Goal: Task Accomplishment & Management: Use online tool/utility

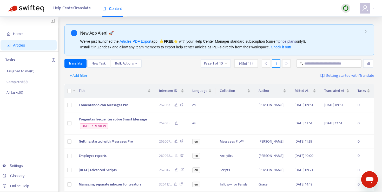
click at [53, 59] on icon "plus-circle" at bounding box center [54, 60] width 2 height 2
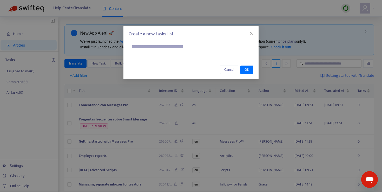
click at [183, 49] on input "text" at bounding box center [190, 47] width 125 height 10
type input "********"
click at [246, 69] on span "OK" at bounding box center [246, 70] width 5 height 6
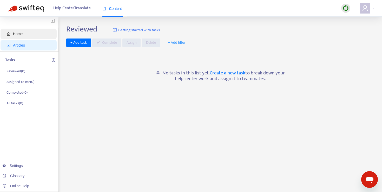
click at [21, 36] on span "Home" at bounding box center [30, 34] width 46 height 10
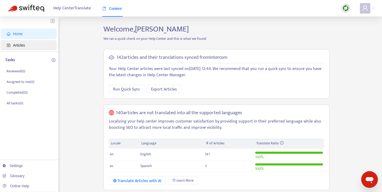
drag, startPoint x: 30, startPoint y: 51, endPoint x: 28, endPoint y: 49, distance: 2.8
click at [29, 51] on ul "Home Articles" at bounding box center [29, 40] width 58 height 24
click at [28, 47] on span "Articles" at bounding box center [30, 45] width 46 height 10
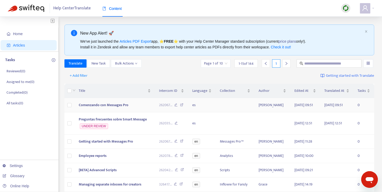
click at [72, 108] on td at bounding box center [69, 105] width 10 height 14
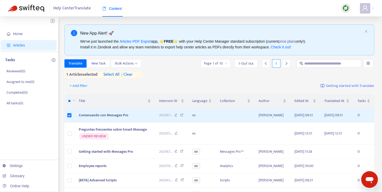
click at [131, 75] on span "| clear" at bounding box center [125, 74] width 13 height 6
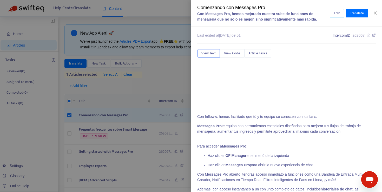
click at [342, 12] on button "Edit" at bounding box center [336, 13] width 14 height 8
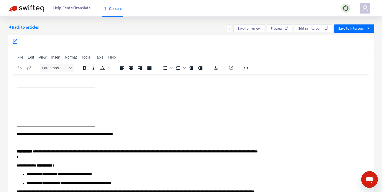
click at [22, 27] on span "Back to articles" at bounding box center [23, 27] width 31 height 7
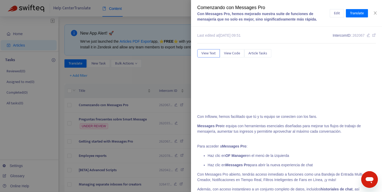
click at [170, 69] on div at bounding box center [191, 96] width 382 height 192
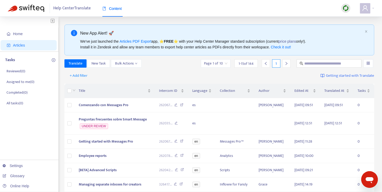
click at [54, 59] on icon "plus-circle" at bounding box center [54, 60] width 4 height 4
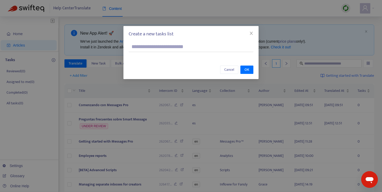
click at [171, 47] on input "text" at bounding box center [190, 47] width 125 height 10
type input "**********"
click at [249, 69] on span "OK" at bounding box center [246, 70] width 5 height 6
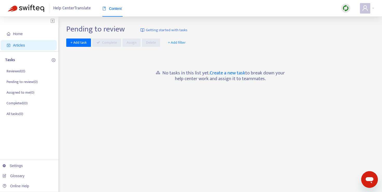
click at [18, 47] on span "Articles" at bounding box center [19, 45] width 12 height 4
click at [22, 43] on span "Articles" at bounding box center [30, 45] width 46 height 10
click at [37, 36] on span "Home" at bounding box center [30, 34] width 46 height 10
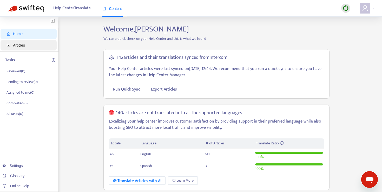
click at [37, 46] on span "Articles" at bounding box center [30, 45] width 46 height 10
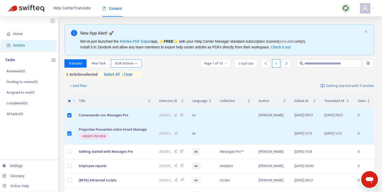
click at [128, 65] on span "Bulk Actions" at bounding box center [126, 63] width 22 height 6
click at [172, 69] on div "Translate New Task Bulk Actions Page 1 of 10 1 - 15 of 144 1 2 articles selecte…" at bounding box center [219, 68] width 310 height 18
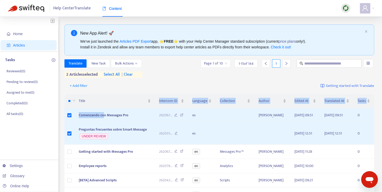
drag, startPoint x: 104, startPoint y: 118, endPoint x: 138, endPoint y: 91, distance: 43.4
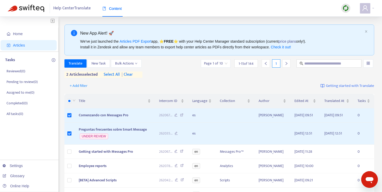
click at [136, 85] on div "+ Add filter Getting started with Translate" at bounding box center [219, 86] width 310 height 12
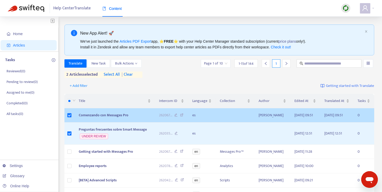
click at [94, 118] on span "Comenzando con Messages Pro" at bounding box center [104, 115] width 50 height 6
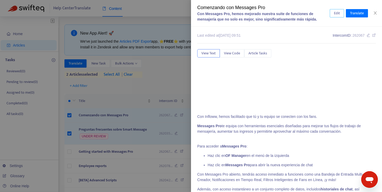
click at [336, 14] on span "Edit" at bounding box center [336, 13] width 6 height 6
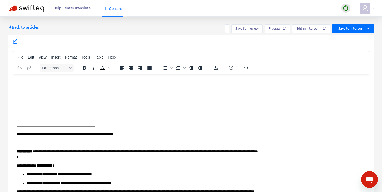
click at [18, 28] on span "Back to articles" at bounding box center [23, 27] width 31 height 7
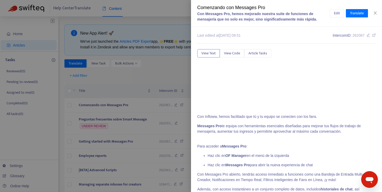
click at [38, 100] on div at bounding box center [191, 96] width 382 height 192
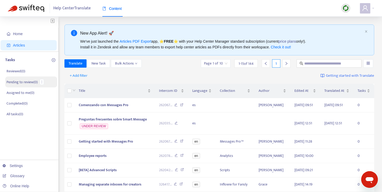
click at [34, 81] on p "Pending to review ( 0 )" at bounding box center [21, 81] width 31 height 5
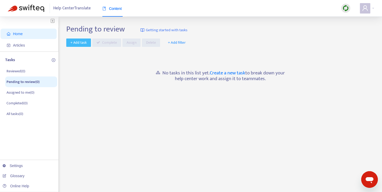
click at [79, 42] on span "+ Add task" at bounding box center [78, 43] width 16 height 6
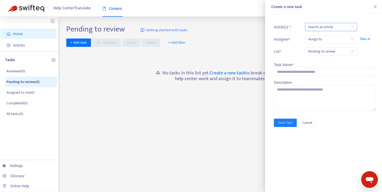
click at [338, 27] on div at bounding box center [328, 27] width 44 height 6
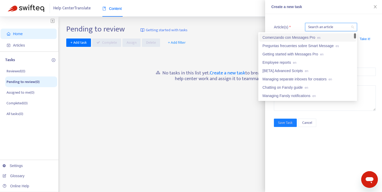
click at [319, 39] on span "es" at bounding box center [318, 38] width 3 height 4
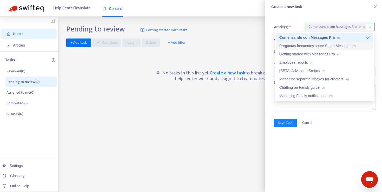
click at [338, 48] on div "Preguntas frecuentes sobre Smart Message es" at bounding box center [324, 46] width 90 height 6
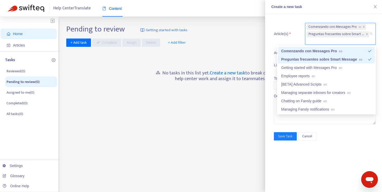
click at [283, 33] on span "Article(s) *" at bounding box center [283, 33] width 18 height 5
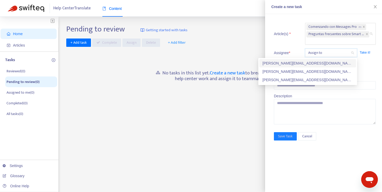
click at [328, 51] on input "search" at bounding box center [331, 53] width 46 height 8
click at [299, 78] on div "[PERSON_NAME][EMAIL_ADDRESS][DOMAIN_NAME]" at bounding box center [307, 80] width 90 height 6
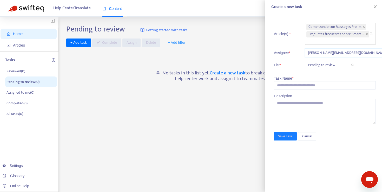
click at [313, 67] on span "Pending to review" at bounding box center [331, 65] width 46 height 8
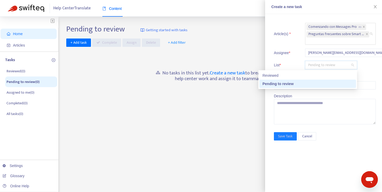
click at [289, 56] on li "Assignee * [PERSON_NAME][EMAIL_ADDRESS][DOMAIN_NAME] Take it!" at bounding box center [325, 53] width 102 height 8
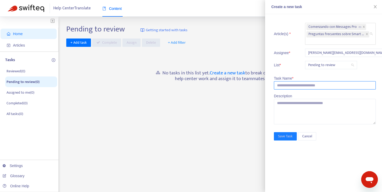
click at [295, 86] on input "text" at bounding box center [325, 85] width 102 height 8
type input "**********"
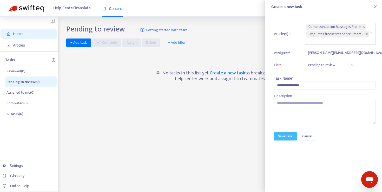
click at [291, 136] on span "Save Task" at bounding box center [285, 136] width 15 height 6
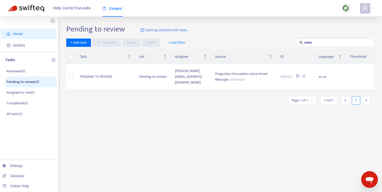
click at [19, 36] on span "Home" at bounding box center [30, 34] width 46 height 10
click at [21, 44] on span "Articles" at bounding box center [19, 45] width 12 height 4
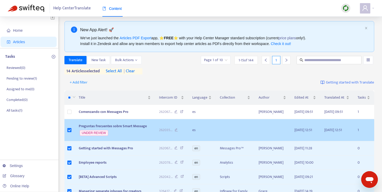
click at [72, 137] on td at bounding box center [69, 130] width 10 height 22
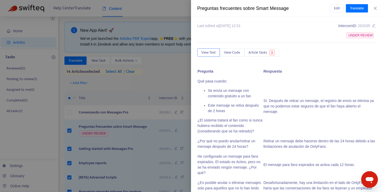
click at [68, 135] on div at bounding box center [191, 96] width 382 height 192
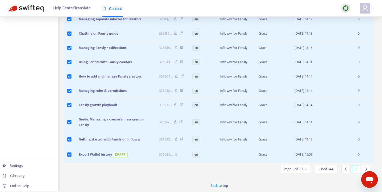
scroll to position [247, 0]
click at [323, 170] on span "1 - 15 of 144" at bounding box center [325, 168] width 15 height 5
click at [297, 171] on input "search" at bounding box center [294, 169] width 23 height 8
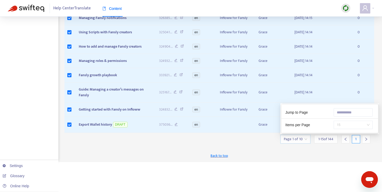
click at [344, 128] on span "15" at bounding box center [352, 125] width 33 height 8
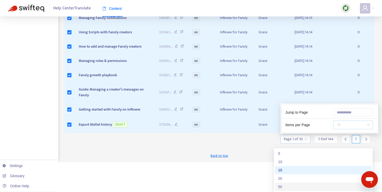
click at [287, 183] on div "50" at bounding box center [323, 186] width 90 height 6
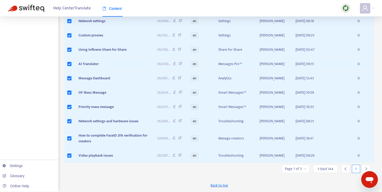
scroll to position [950, 0]
click at [365, 168] on icon "right" at bounding box center [366, 169] width 4 height 4
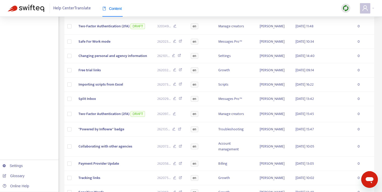
scroll to position [0, 0]
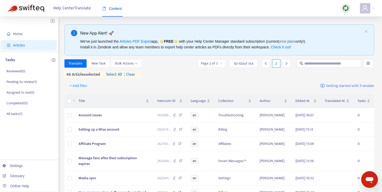
click at [67, 99] on th at bounding box center [69, 101] width 10 height 14
click at [72, 100] on div at bounding box center [73, 101] width 4 height 6
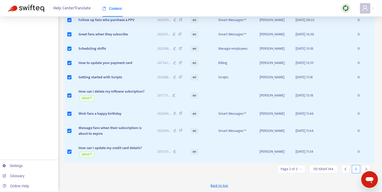
scroll to position [952, 0]
click at [365, 168] on icon "right" at bounding box center [366, 169] width 4 height 4
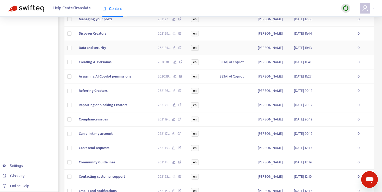
scroll to position [0, 0]
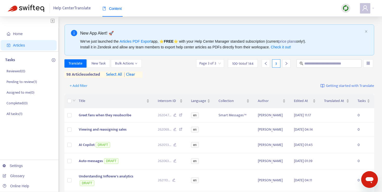
click at [72, 99] on div at bounding box center [73, 101] width 4 height 6
click at [71, 103] on label at bounding box center [69, 101] width 4 height 6
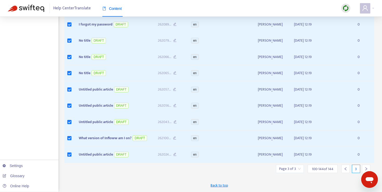
scroll to position [829, 0]
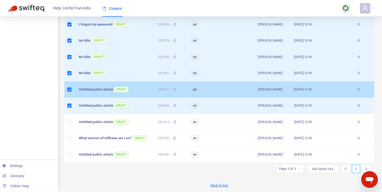
drag, startPoint x: 69, startPoint y: 95, endPoint x: 70, endPoint y: 77, distance: 18.4
click at [69, 103] on label at bounding box center [69, 106] width 4 height 6
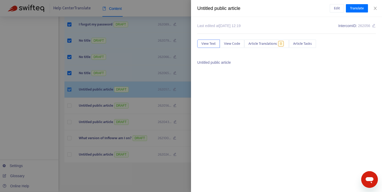
click at [70, 74] on div at bounding box center [191, 96] width 382 height 192
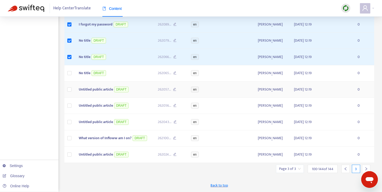
scroll to position [764, 0]
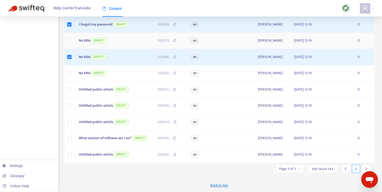
drag, startPoint x: 68, startPoint y: 100, endPoint x: 72, endPoint y: 73, distance: 27.3
click at [68, 60] on label at bounding box center [69, 57] width 4 height 6
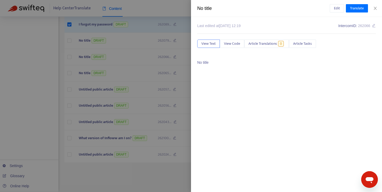
click at [70, 57] on div at bounding box center [191, 96] width 382 height 192
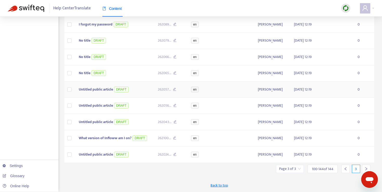
scroll to position [829, 0]
click at [346, 168] on icon "left" at bounding box center [345, 169] width 4 height 4
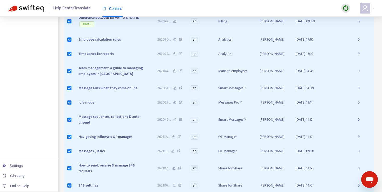
scroll to position [548, 0]
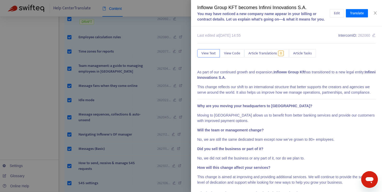
click at [70, 154] on div at bounding box center [191, 96] width 382 height 192
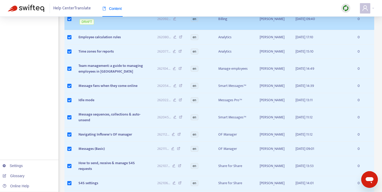
click at [72, 30] on td at bounding box center [69, 19] width 10 height 22
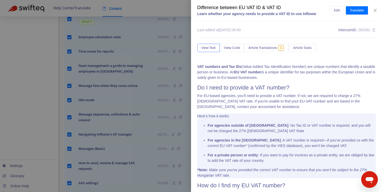
click at [71, 154] on div at bounding box center [191, 96] width 382 height 192
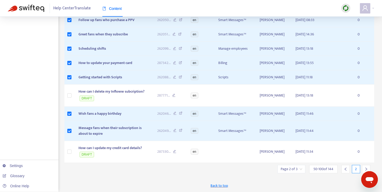
scroll to position [952, 0]
click at [345, 171] on div at bounding box center [345, 169] width 8 height 8
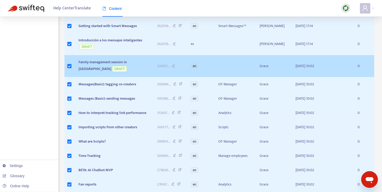
scroll to position [366, 0]
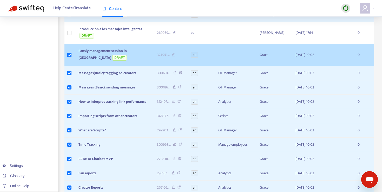
click at [73, 66] on td at bounding box center [69, 55] width 10 height 22
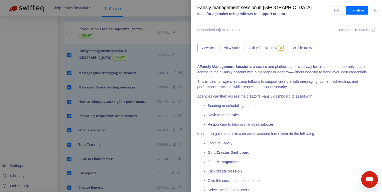
click at [69, 138] on div at bounding box center [191, 96] width 382 height 192
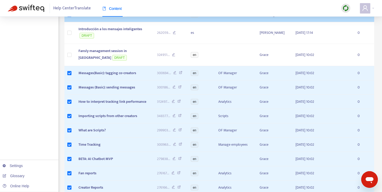
scroll to position [0, 0]
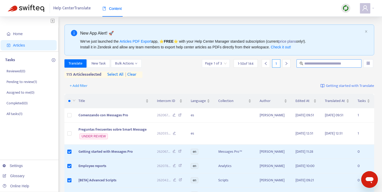
click at [311, 60] on span at bounding box center [328, 63] width 65 height 8
click at [312, 66] on span at bounding box center [328, 63] width 65 height 8
type input "******"
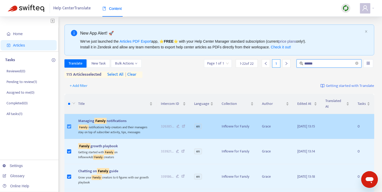
click at [70, 123] on label at bounding box center [69, 126] width 4 height 6
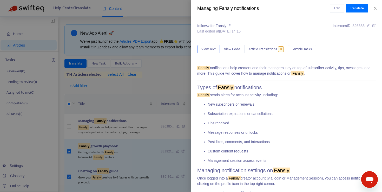
click at [83, 139] on div at bounding box center [191, 96] width 382 height 192
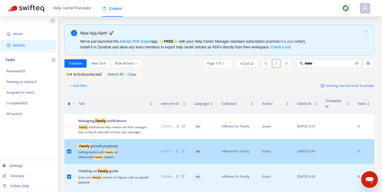
click at [72, 145] on td at bounding box center [69, 151] width 10 height 25
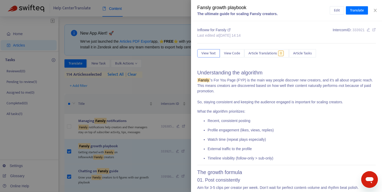
click at [71, 144] on div at bounding box center [191, 96] width 382 height 192
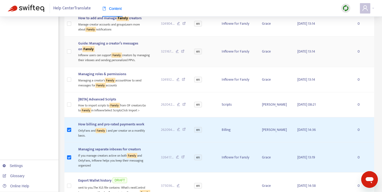
scroll to position [263, 0]
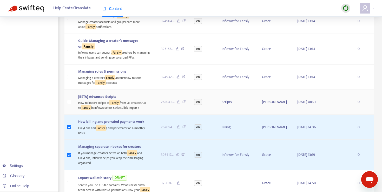
click at [72, 101] on td at bounding box center [69, 102] width 10 height 25
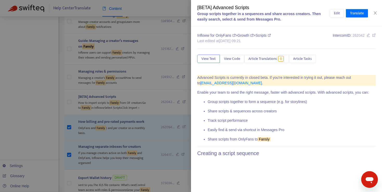
click at [71, 103] on div at bounding box center [191, 96] width 382 height 192
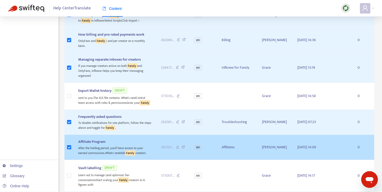
scroll to position [0, 0]
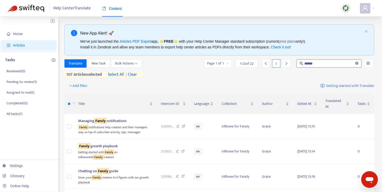
click at [357, 62] on icon "close-circle" at bounding box center [356, 63] width 3 height 3
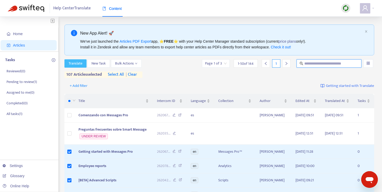
click at [79, 66] on span "Translate" at bounding box center [76, 63] width 14 height 6
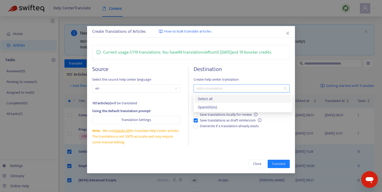
click at [230, 88] on div at bounding box center [239, 88] width 88 height 6
click at [218, 106] on div "Spanish ( es )" at bounding box center [243, 107] width 90 height 6
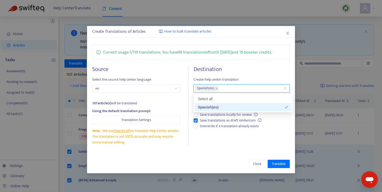
click at [246, 137] on div "Destination Create help center translation Spanish ( es ) Keep the source langu…" at bounding box center [241, 106] width 96 height 80
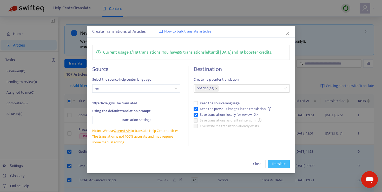
click at [279, 166] on span "Translate" at bounding box center [278, 164] width 14 height 6
